Goal: Find specific page/section: Find specific page/section

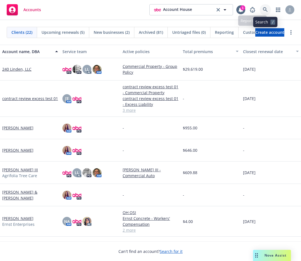
click at [264, 8] on icon at bounding box center [265, 9] width 5 height 5
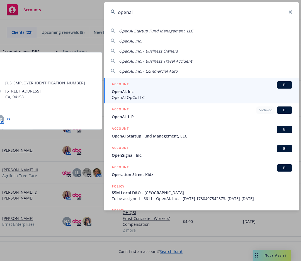
type input "openai"
click at [146, 88] on span "OpenAI, Inc." at bounding box center [202, 91] width 181 height 6
